Goal: Task Accomplishment & Management: Complete application form

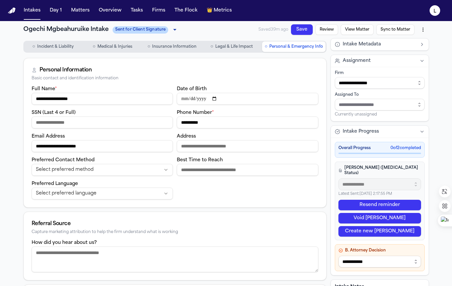
scroll to position [80, 0]
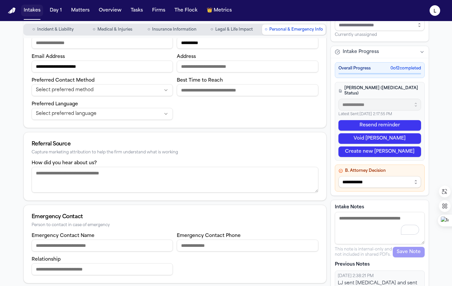
click at [32, 8] on button "Intakes" at bounding box center [32, 11] width 22 height 12
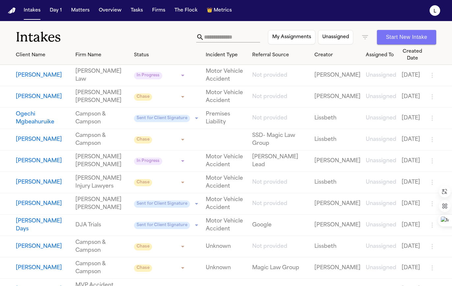
click at [419, 38] on button "Start New Intake" at bounding box center [406, 37] width 59 height 14
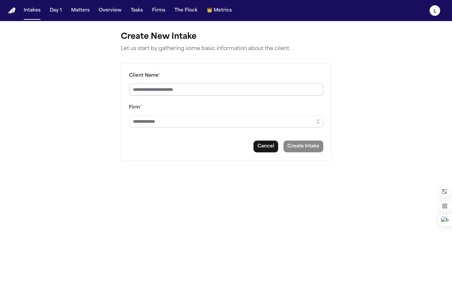
click at [162, 88] on input "Client Name *" at bounding box center [226, 90] width 194 height 12
paste input "**********"
type input "**********"
click at [146, 140] on body "**********" at bounding box center [226, 143] width 452 height 286
type input "**********"
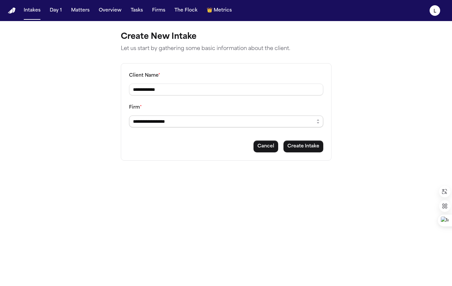
click at [177, 123] on input "**********" at bounding box center [226, 122] width 194 height 12
click at [173, 123] on input "**********" at bounding box center [226, 122] width 194 height 12
click at [304, 150] on button "Create Intake" at bounding box center [304, 147] width 40 height 12
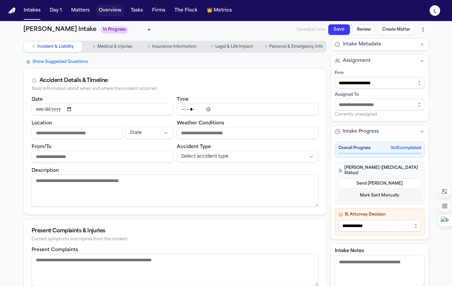
drag, startPoint x: 120, startPoint y: 7, endPoint x: 110, endPoint y: 11, distance: 10.6
click at [110, 11] on button "Overview" at bounding box center [110, 11] width 28 height 12
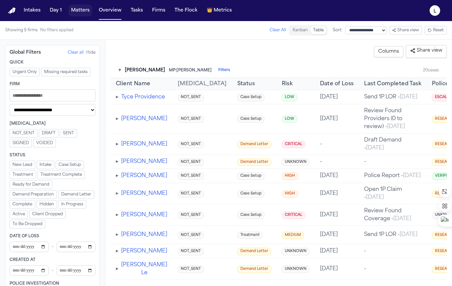
click at [82, 9] on button "Matters" at bounding box center [80, 11] width 24 height 12
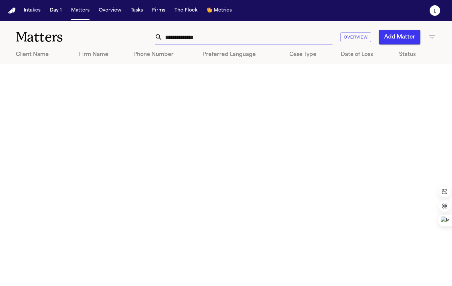
drag, startPoint x: 219, startPoint y: 37, endPoint x: 153, endPoint y: 37, distance: 65.9
click at [153, 37] on div "**********" at bounding box center [284, 37] width 306 height 14
paste input "text"
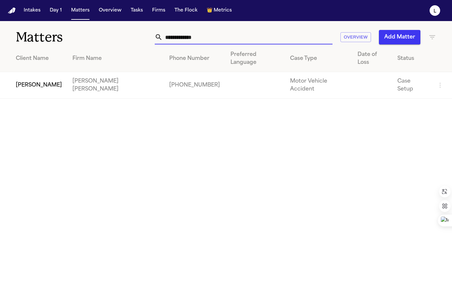
type input "**********"
click at [42, 72] on td "[PERSON_NAME]" at bounding box center [33, 85] width 67 height 27
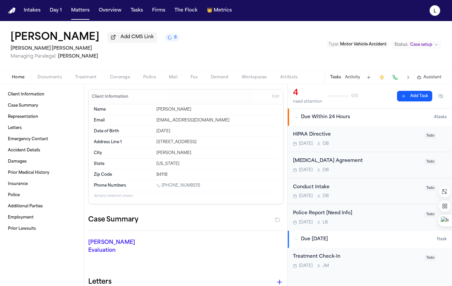
drag, startPoint x: 194, startPoint y: 186, endPoint x: 162, endPoint y: 189, distance: 32.4
click at [162, 189] on div "[PHONE_NUMBER]" at bounding box center [217, 186] width 122 height 6
copy link "[PHONE_NUMBER]"
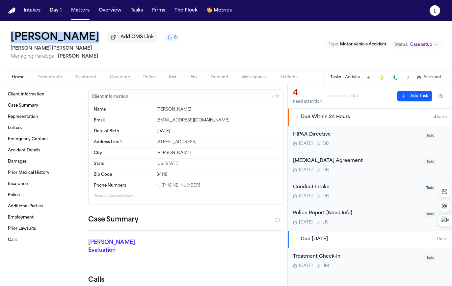
drag, startPoint x: 85, startPoint y: 40, endPoint x: 12, endPoint y: 39, distance: 72.8
click at [12, 39] on div "[PERSON_NAME] Add CMS Link 8" at bounding box center [95, 38] width 169 height 12
copy h1 "[PERSON_NAME]"
drag, startPoint x: 155, startPoint y: 144, endPoint x: 200, endPoint y: 144, distance: 45.4
click at [200, 144] on div "[STREET_ADDRESS]" at bounding box center [217, 142] width 122 height 5
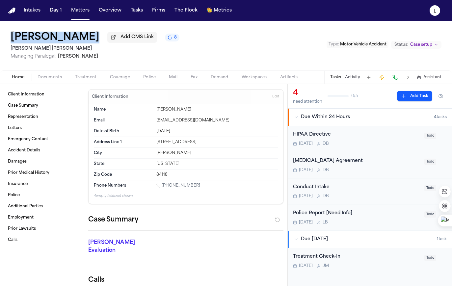
copy div "[STREET_ADDRESS]"
drag, startPoint x: 175, startPoint y: 157, endPoint x: 149, endPoint y: 154, distance: 26.1
click at [149, 154] on div "City Kearns" at bounding box center [186, 153] width 184 height 11
copy div "[PERSON_NAME]"
drag, startPoint x: 195, startPoint y: 188, endPoint x: 163, endPoint y: 188, distance: 31.9
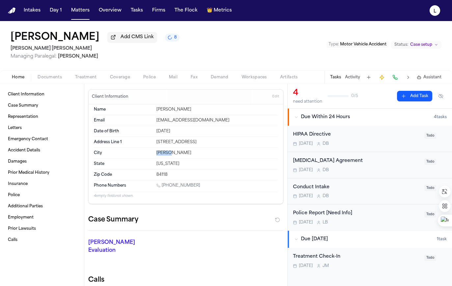
click at [163, 188] on div "[PHONE_NUMBER]" at bounding box center [217, 186] width 122 height 6
copy link "[PHONE_NUMBER]"
drag, startPoint x: 214, startPoint y: 122, endPoint x: 147, endPoint y: 124, distance: 67.5
click at [147, 124] on div "Email [EMAIL_ADDRESS][DOMAIN_NAME]" at bounding box center [186, 120] width 184 height 11
copy div "[EMAIL_ADDRESS][DOMAIN_NAME]"
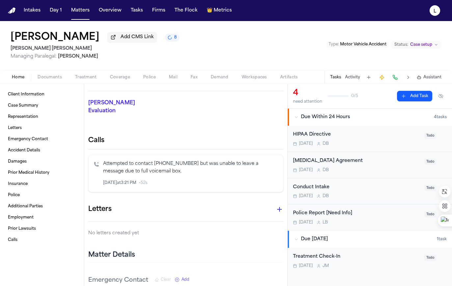
scroll to position [141, 0]
click at [29, 14] on button "Intakes" at bounding box center [32, 11] width 22 height 12
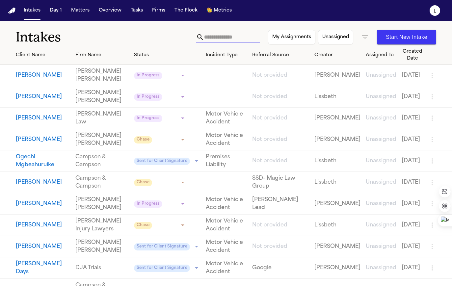
click at [210, 37] on input "text" at bounding box center [232, 37] width 56 height 11
paste input "**********"
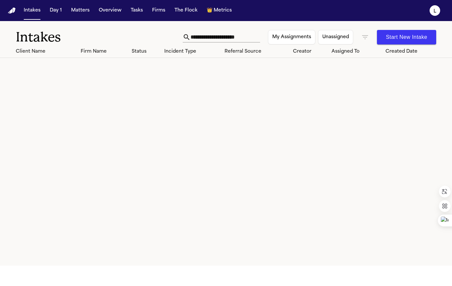
click at [364, 39] on icon "button" at bounding box center [365, 37] width 8 height 8
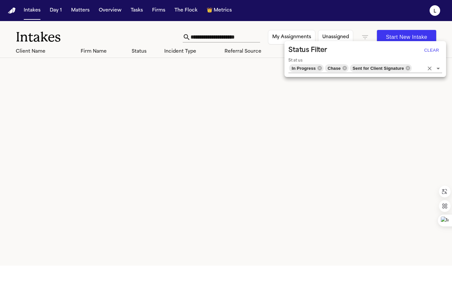
click at [318, 68] on icon at bounding box center [320, 68] width 4 height 4
click at [328, 69] on icon at bounding box center [326, 68] width 4 height 4
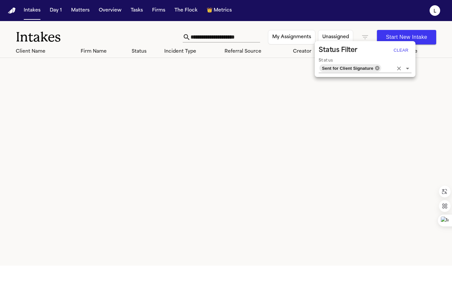
click at [379, 68] on icon at bounding box center [377, 68] width 4 height 4
click at [258, 37] on div at bounding box center [226, 143] width 452 height 286
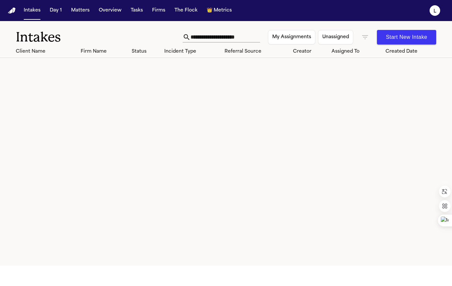
click at [257, 37] on input "**********" at bounding box center [224, 37] width 67 height 11
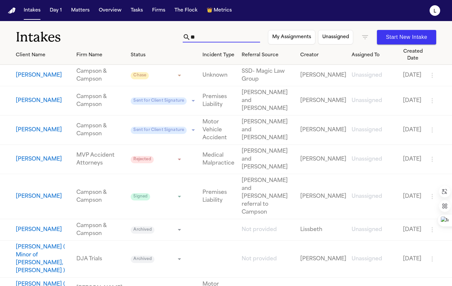
type input "*"
click at [216, 39] on input "text" at bounding box center [224, 37] width 67 height 11
click at [214, 36] on input "text" at bounding box center [224, 37] width 67 height 11
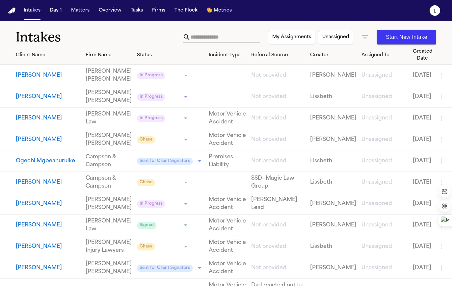
click at [109, 32] on h1 "Intakes" at bounding box center [99, 37] width 167 height 16
